Goal: Task Accomplishment & Management: Manage account settings

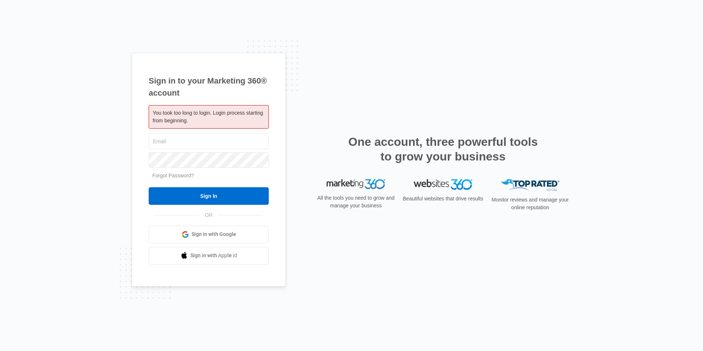
type input "[EMAIL_ADDRESS][DOMAIN_NAME]"
click at [241, 143] on input "[EMAIL_ADDRESS][DOMAIN_NAME]" at bounding box center [209, 141] width 120 height 15
click at [107, 169] on div "Sign in to your Marketing 360® account You took too long to login. Login proces…" at bounding box center [351, 175] width 703 height 351
click at [204, 194] on input "Sign In" at bounding box center [209, 196] width 120 height 18
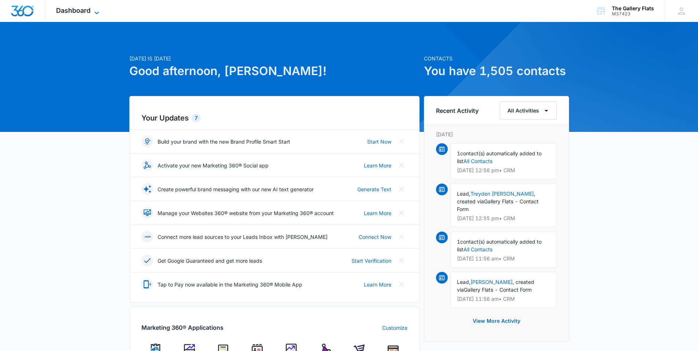
click at [96, 14] on icon at bounding box center [96, 12] width 9 height 9
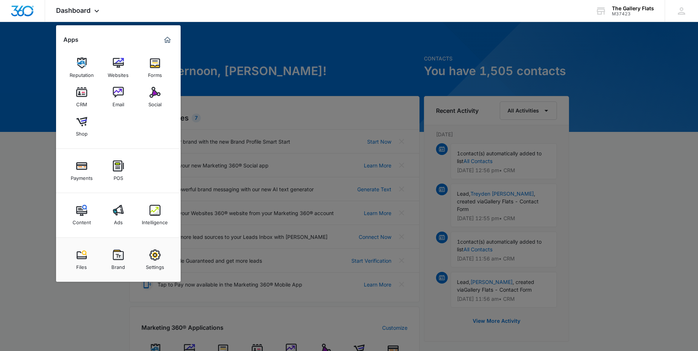
click at [73, 255] on link "Files" at bounding box center [82, 260] width 28 height 28
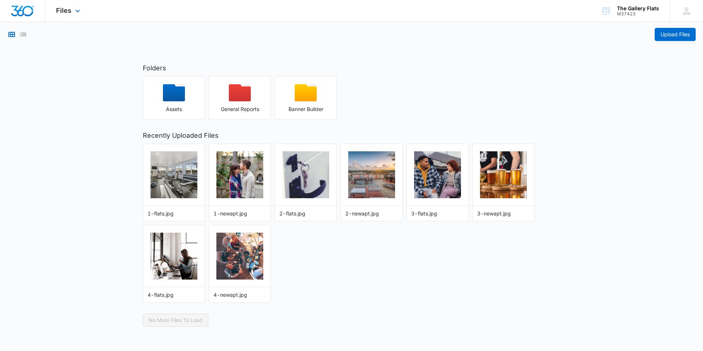
click at [31, 15] on img "Dashboard" at bounding box center [22, 10] width 23 height 11
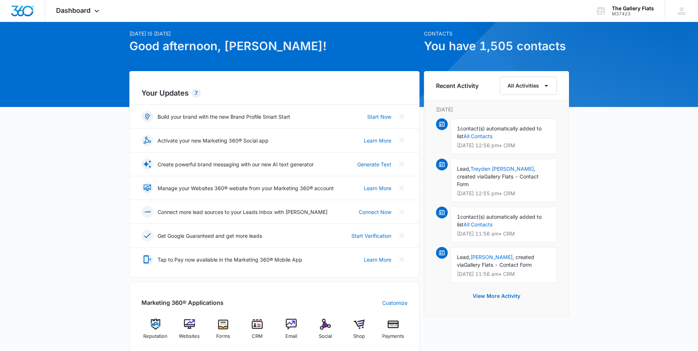
scroll to position [37, 0]
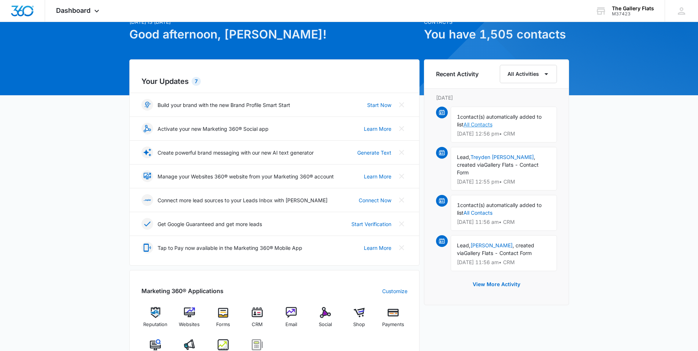
click at [480, 124] on link "All Contacts" at bounding box center [477, 124] width 29 height 6
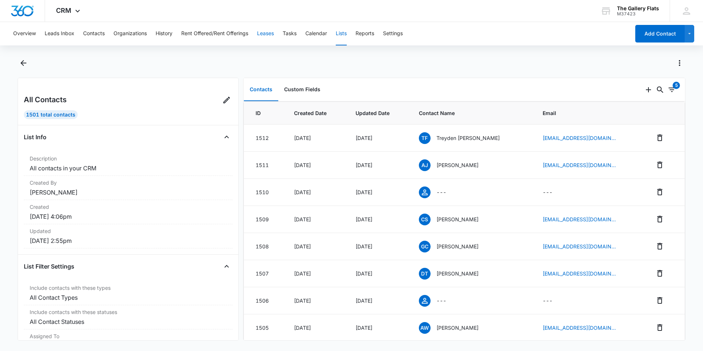
click at [268, 36] on button "Leases" at bounding box center [265, 33] width 17 height 23
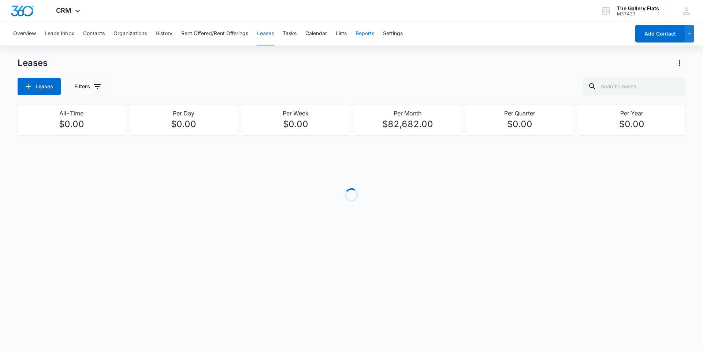
click at [367, 33] on button "Reports" at bounding box center [365, 33] width 19 height 23
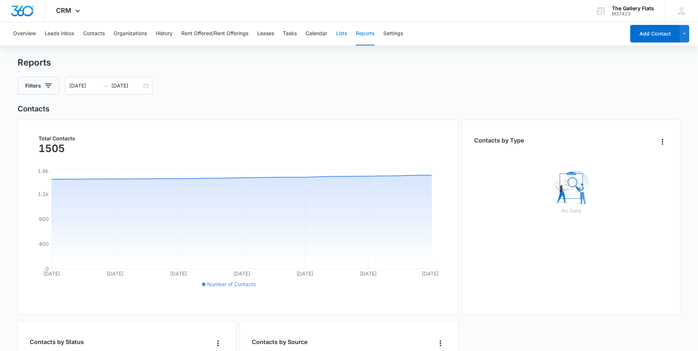
click at [344, 35] on button "Lists" at bounding box center [341, 33] width 11 height 23
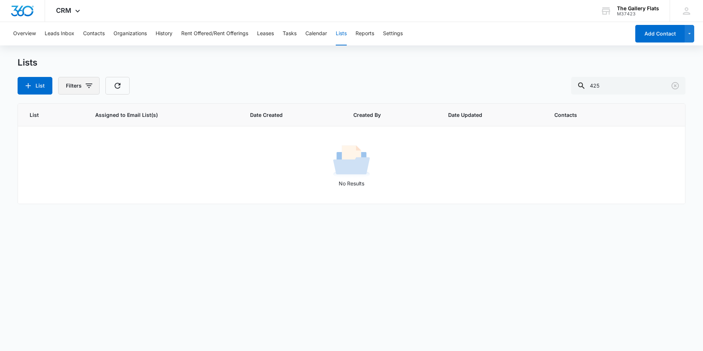
click at [89, 83] on icon "button" at bounding box center [89, 85] width 7 height 4
click at [224, 71] on div "Lists List Filters Created By Clear All 425" at bounding box center [352, 75] width 668 height 37
click at [34, 89] on button "List" at bounding box center [35, 86] width 35 height 18
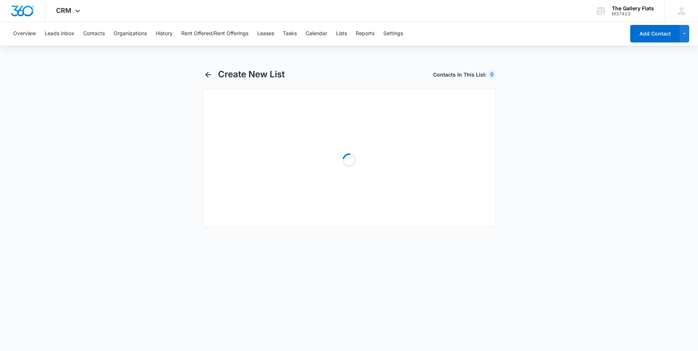
select select "31"
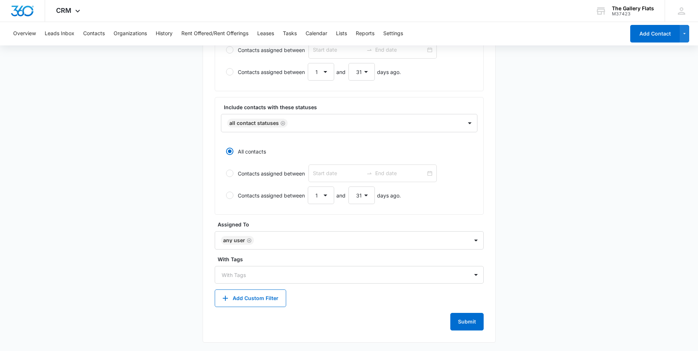
scroll to position [224, 0]
